Goal: Task Accomplishment & Management: Manage account settings

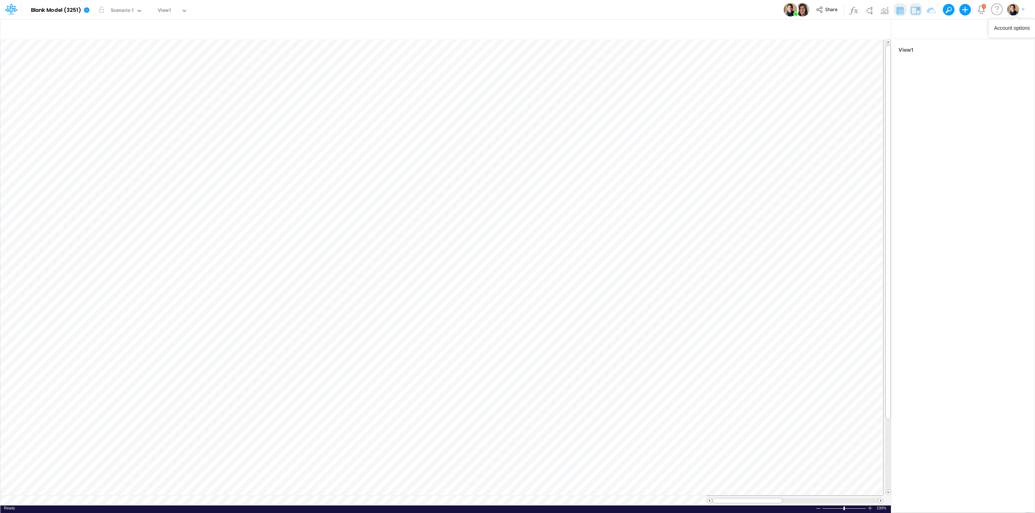
click at [1012, 9] on img "button" at bounding box center [1013, 10] width 12 height 12
click at [981, 44] on button "Log out" at bounding box center [986, 42] width 77 height 11
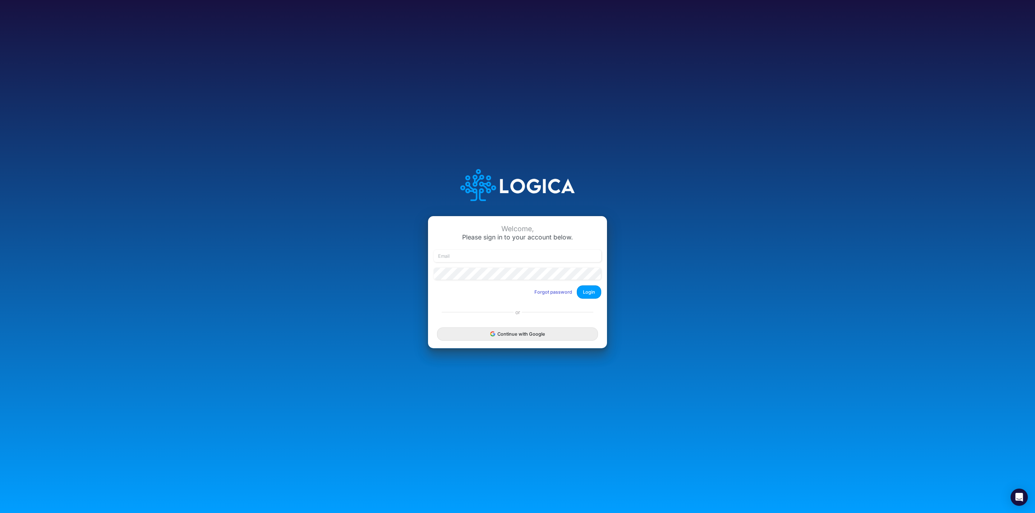
type input "leandro.castro+dm@logica.cloud"
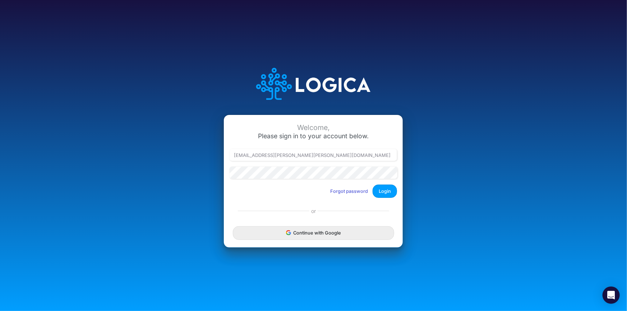
type input "[EMAIL_ADDRESS][PERSON_NAME][PERSON_NAME][DOMAIN_NAME]"
click at [396, 187] on button "Login" at bounding box center [385, 191] width 24 height 13
